Goal: Task Accomplishment & Management: Manage account settings

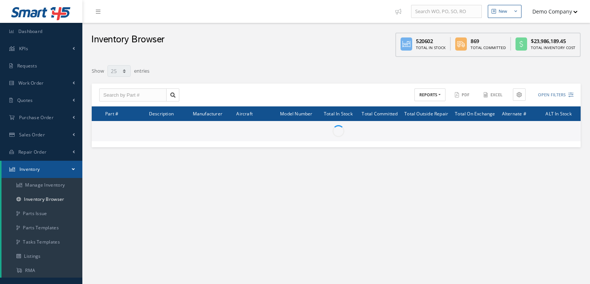
select select "25"
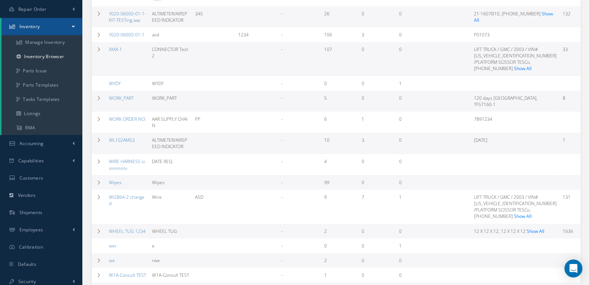
scroll to position [147, 0]
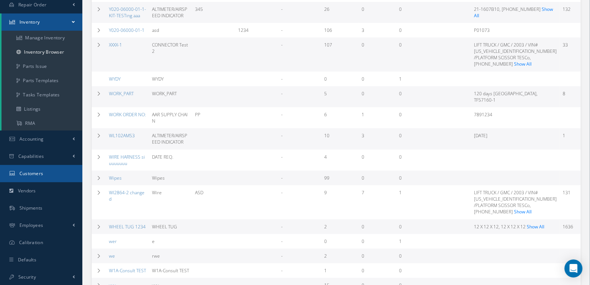
click at [48, 173] on link "Customers" at bounding box center [41, 173] width 82 height 17
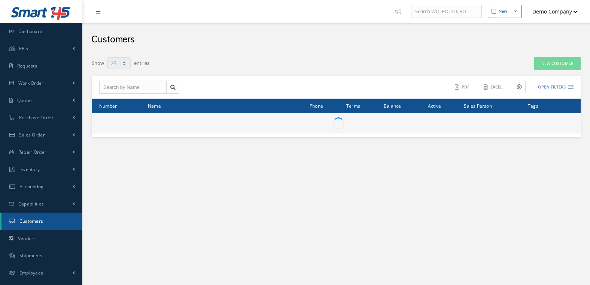
select select "25"
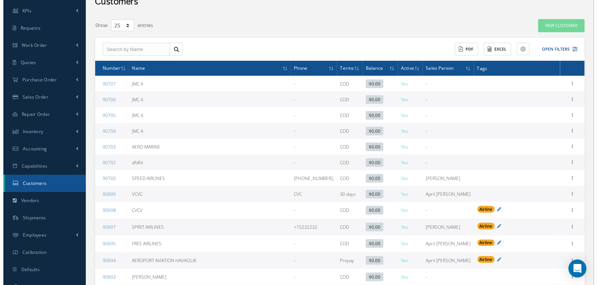
scroll to position [38, 0]
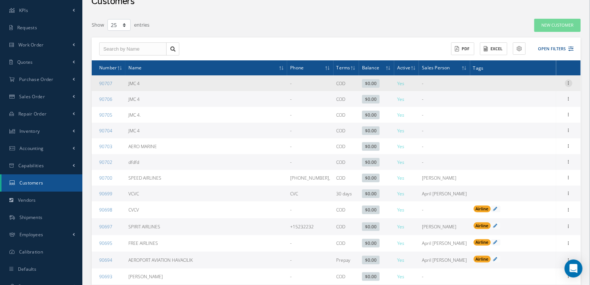
click at [567, 81] on icon at bounding box center [568, 82] width 7 height 6
click at [527, 96] on link "Edit" at bounding box center [534, 98] width 59 height 10
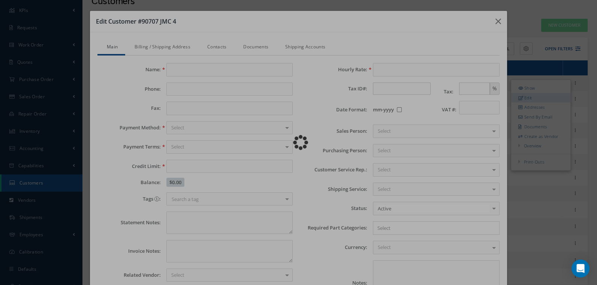
type input "JMC 4"
type input "0.00"
type input "100.00"
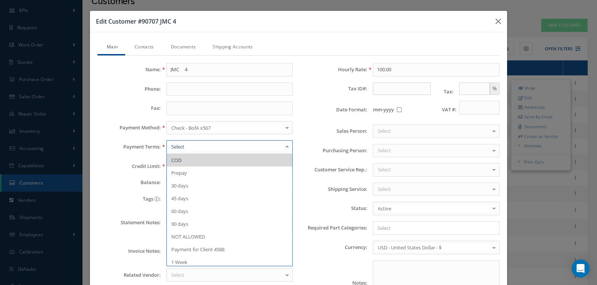
click at [286, 145] on div at bounding box center [287, 147] width 10 height 12
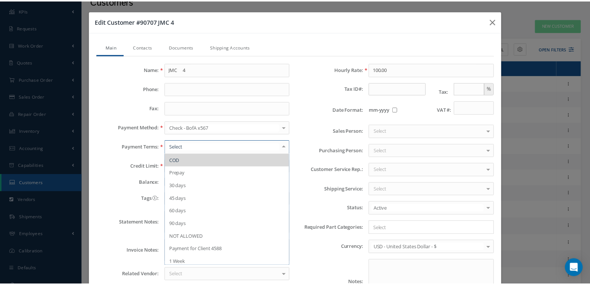
scroll to position [0, 0]
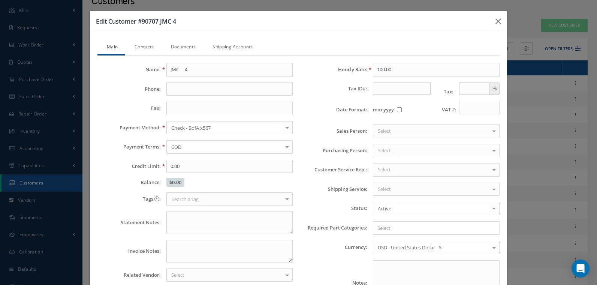
click at [293, 111] on div at bounding box center [230, 108] width 138 height 13
click at [495, 19] on icon "button" at bounding box center [498, 21] width 6 height 9
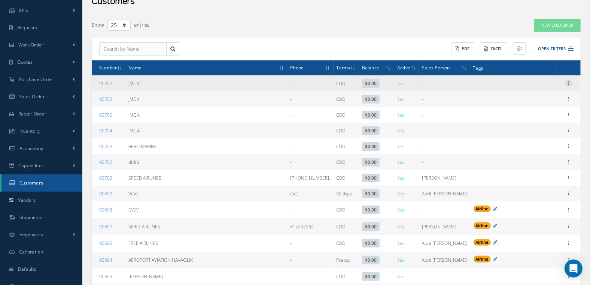
click at [571, 83] on icon at bounding box center [568, 82] width 7 height 6
click at [534, 97] on link "Edit" at bounding box center [534, 98] width 59 height 10
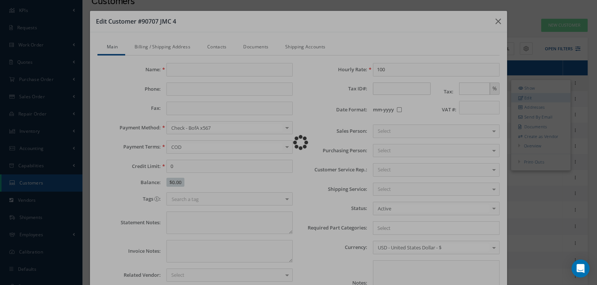
type input "JMC 4"
type input "0.00"
type input "100.00"
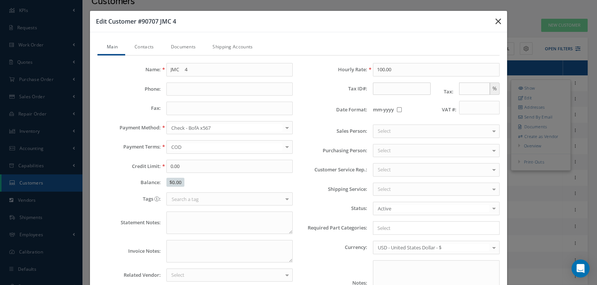
click at [495, 17] on icon "button" at bounding box center [498, 21] width 6 height 9
